Goal: Information Seeking & Learning: Learn about a topic

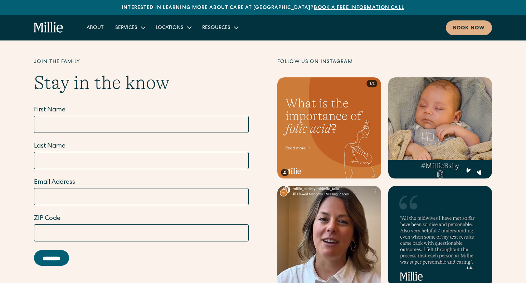
scroll to position [2826, 0]
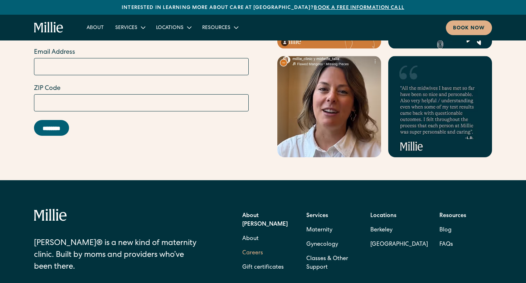
click at [252, 246] on link "Careers" at bounding box center [252, 253] width 21 height 14
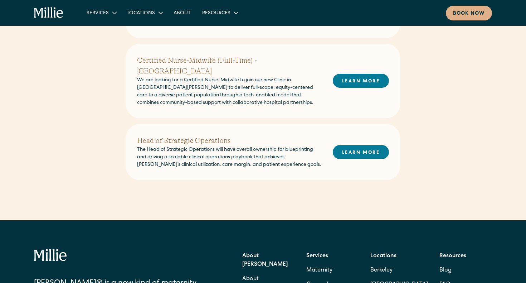
scroll to position [316, 0]
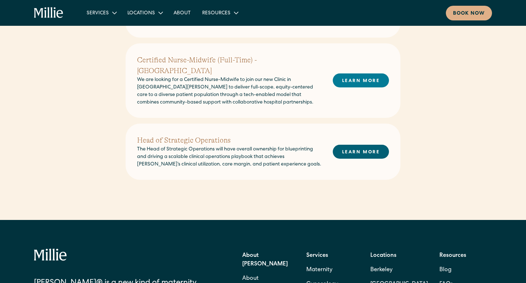
click at [368, 145] on link "LEARN MORE" at bounding box center [361, 152] width 56 height 14
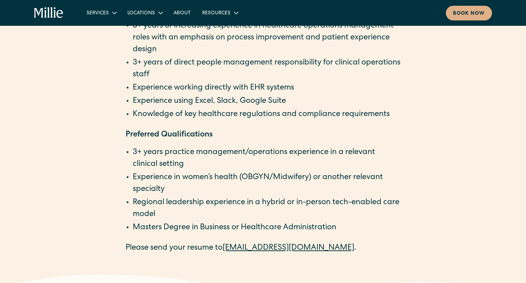
scroll to position [1199, 0]
